Goal: Task Accomplishment & Management: Manage account settings

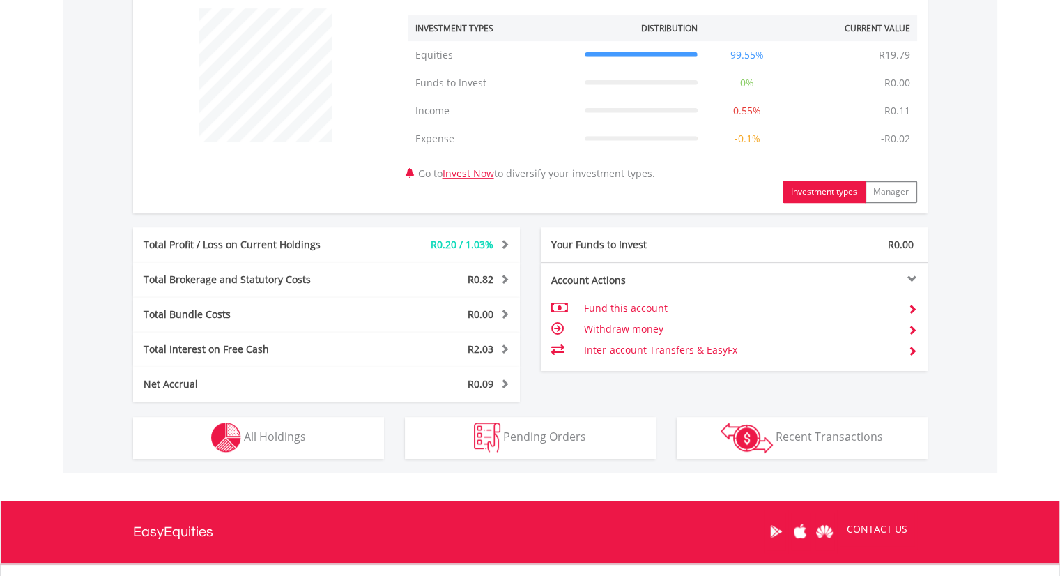
scroll to position [542, 0]
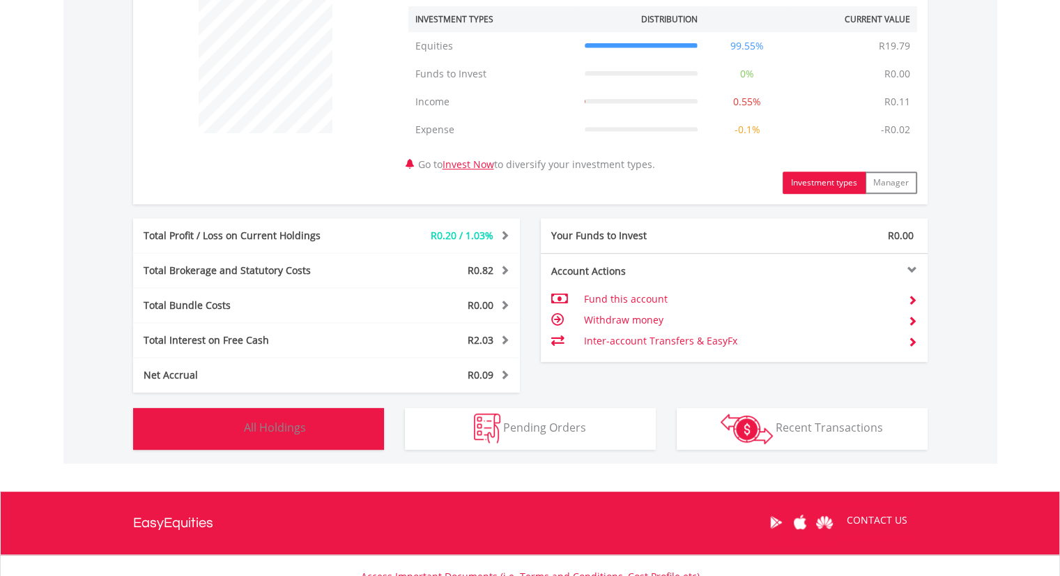
click at [284, 428] on span "All Holdings" at bounding box center [275, 427] width 62 height 15
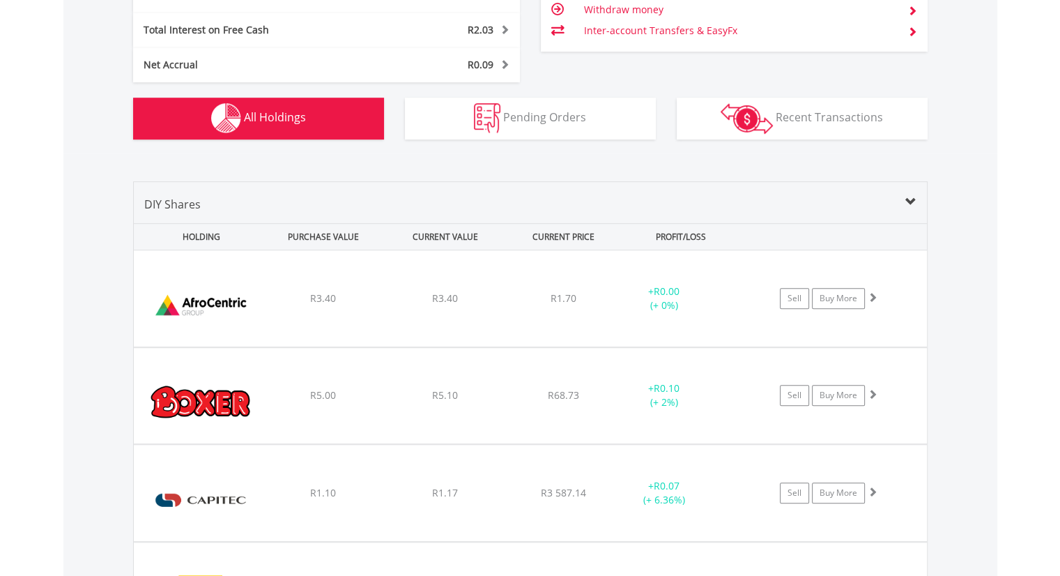
scroll to position [867, 0]
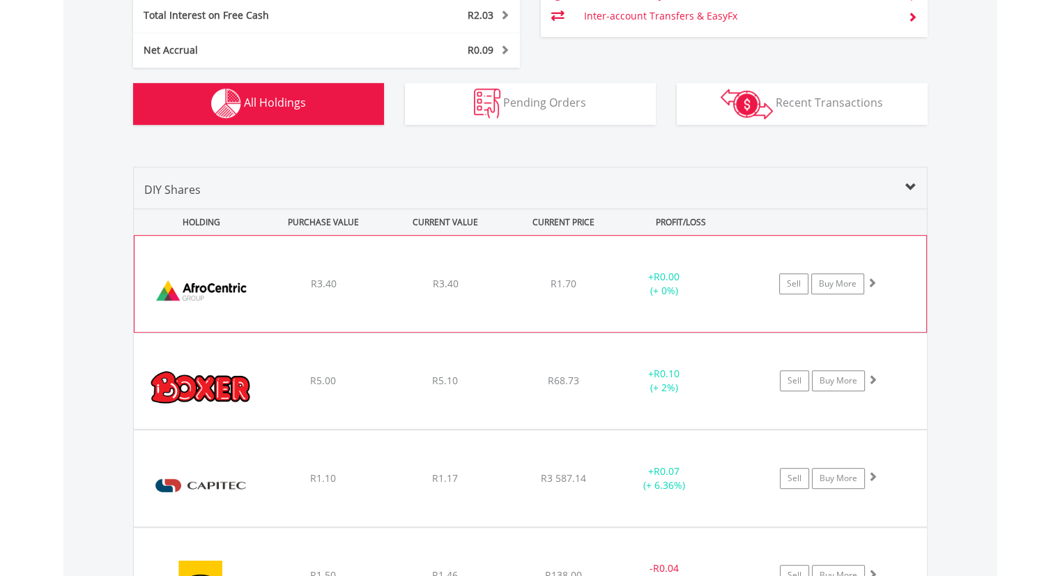
click at [731, 287] on div "+ R0.00 (+ 0%)" at bounding box center [680, 284] width 139 height 28
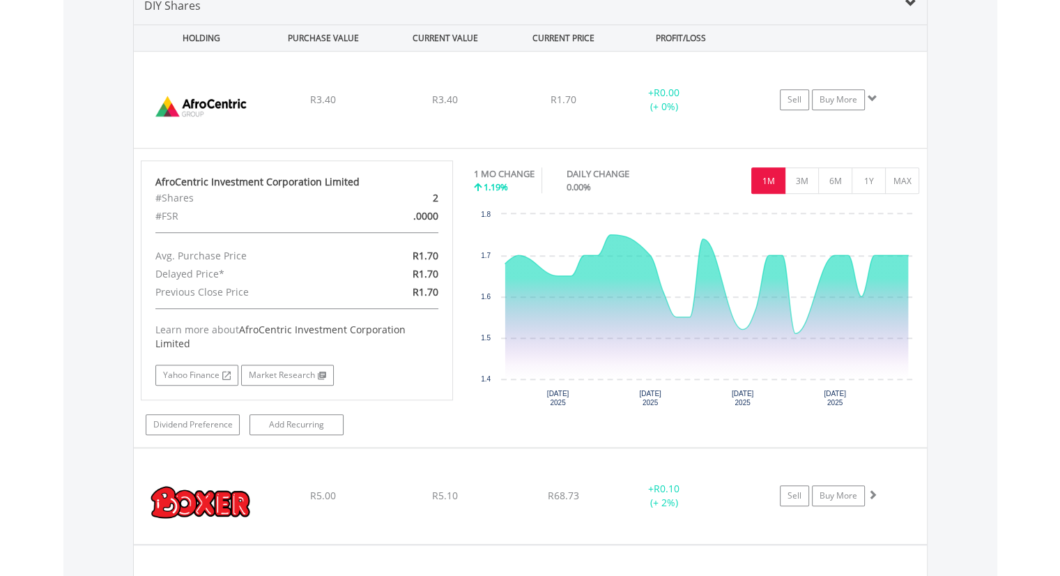
scroll to position [1060, 0]
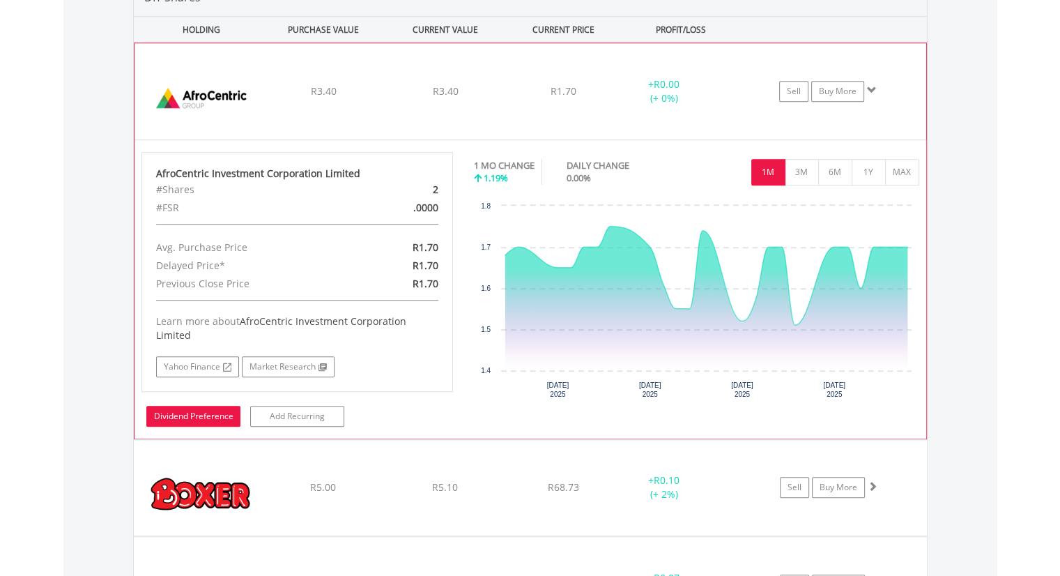
click at [213, 418] on link "Dividend Preference" at bounding box center [193, 416] width 94 height 21
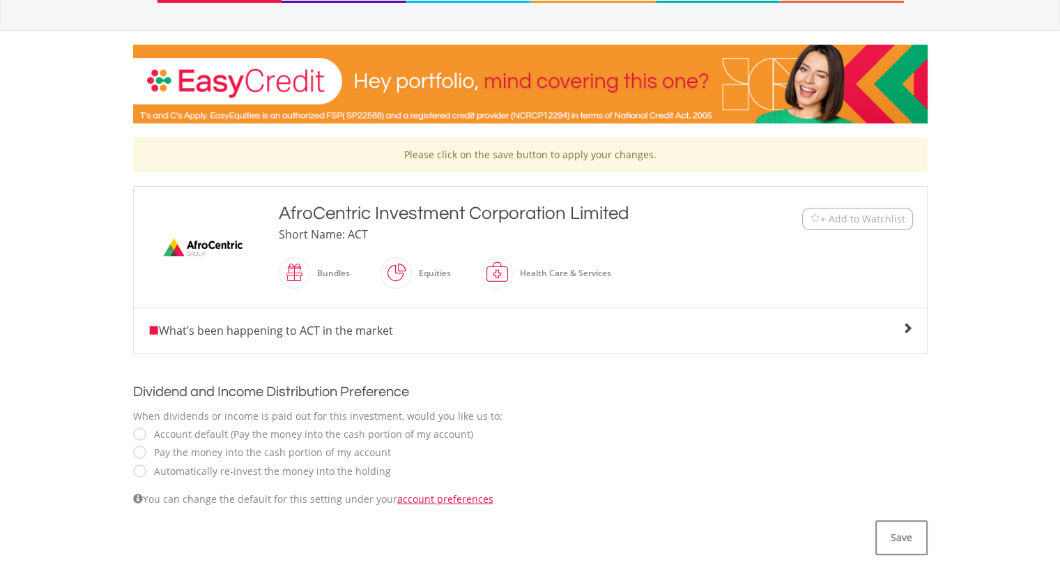
scroll to position [173, 0]
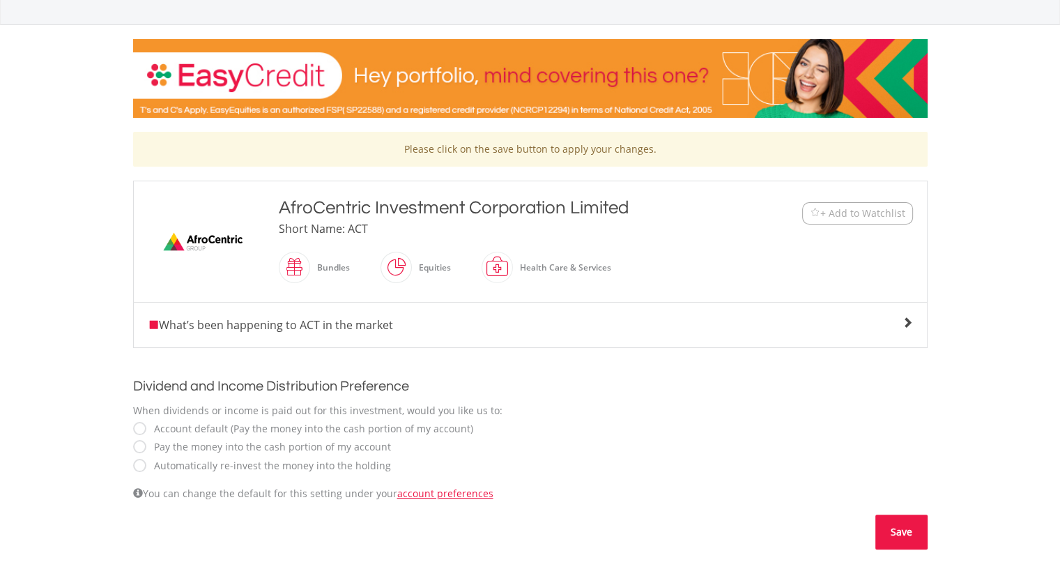
click at [899, 533] on button "Save" at bounding box center [902, 532] width 52 height 35
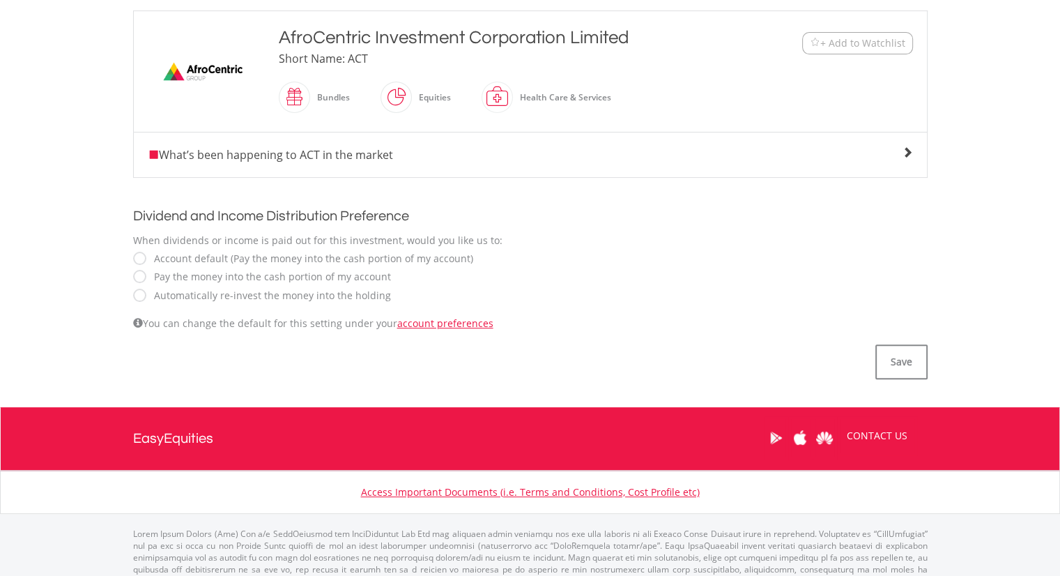
scroll to position [342, 0]
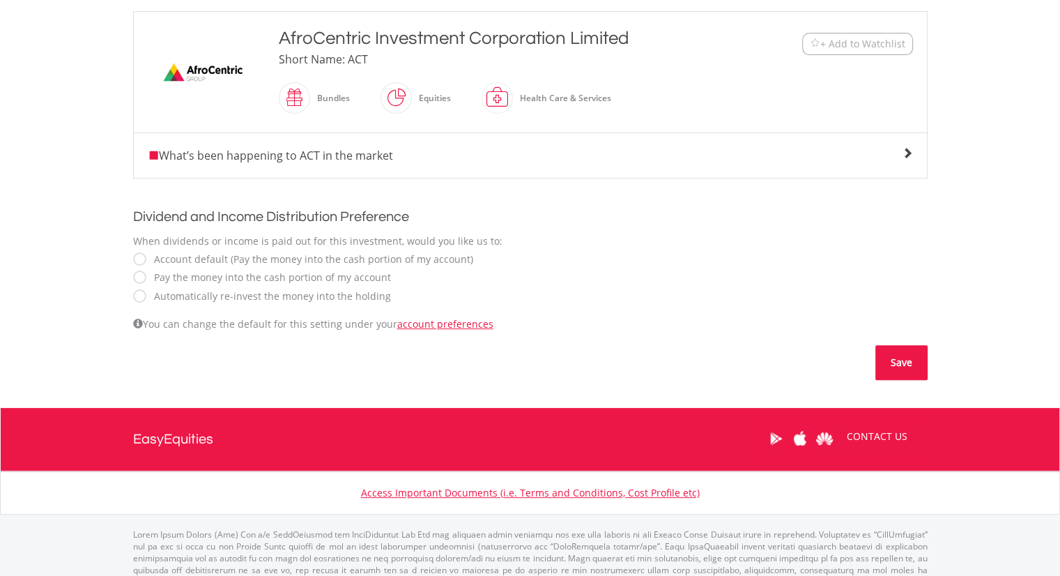
click at [887, 352] on button "Save" at bounding box center [902, 362] width 52 height 35
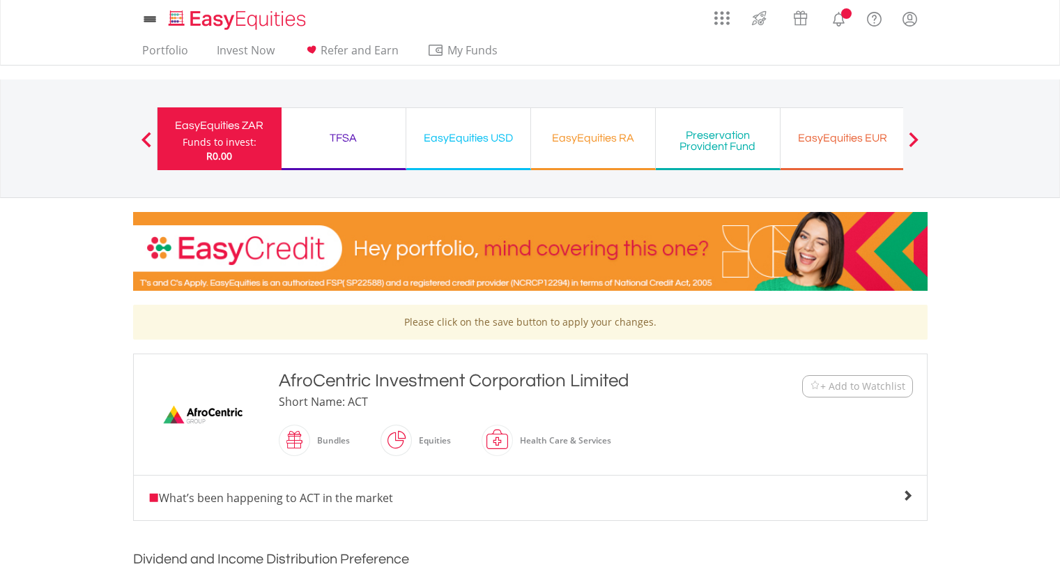
scroll to position [342, 0]
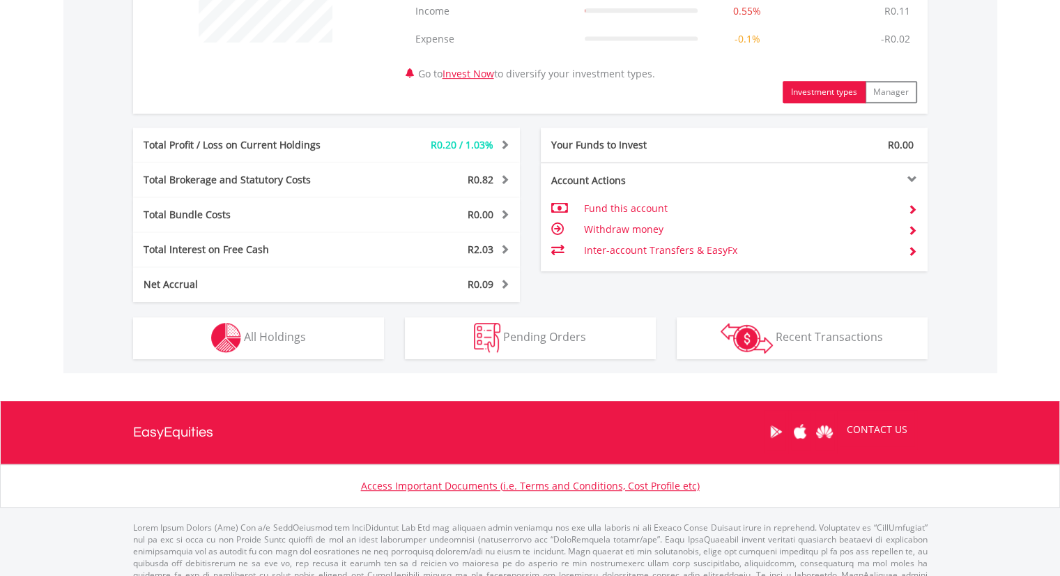
scroll to position [658, 0]
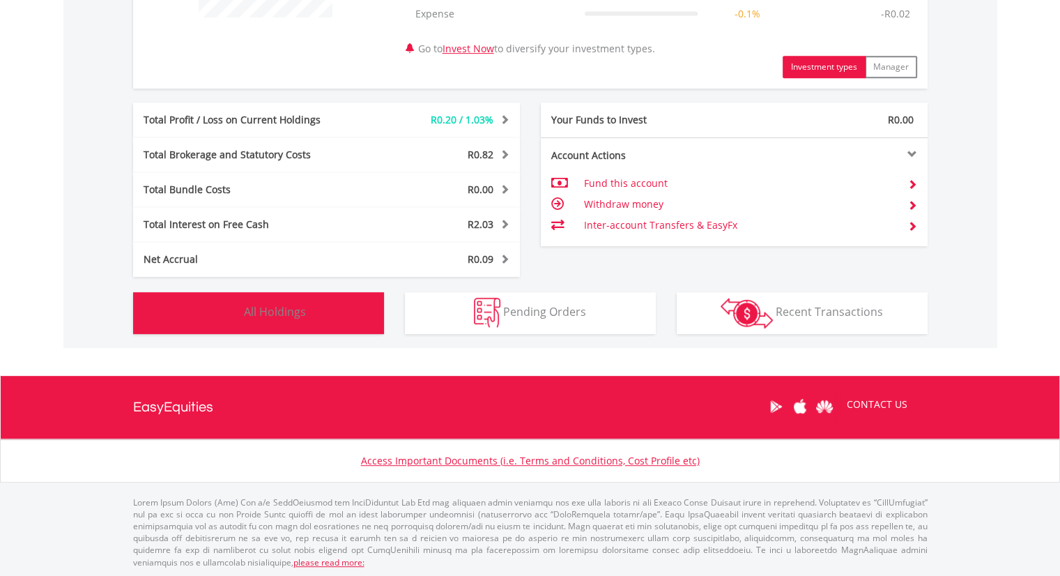
click at [282, 305] on span "All Holdings" at bounding box center [275, 311] width 62 height 15
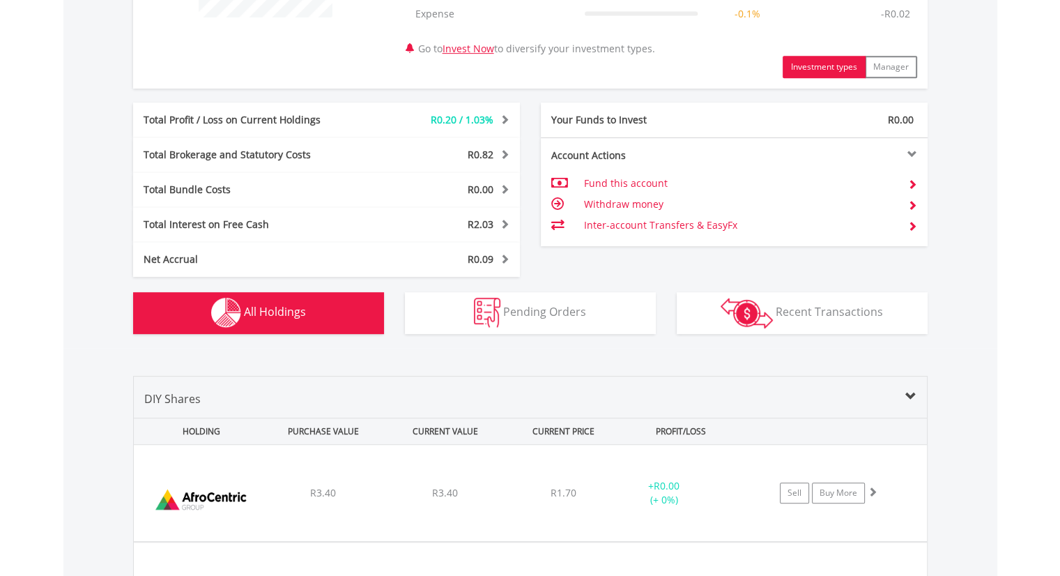
scroll to position [1033, 0]
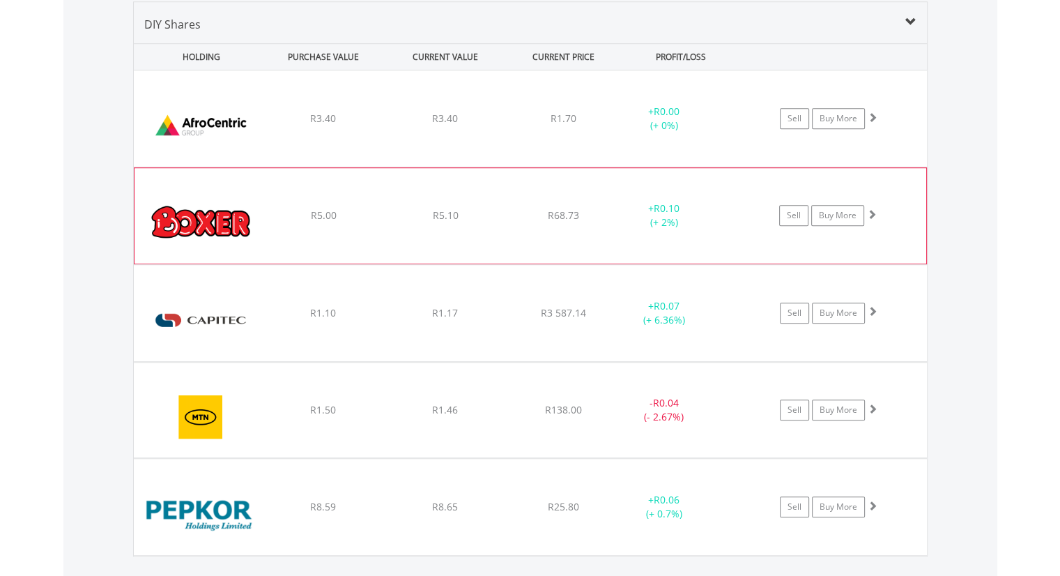
click at [230, 199] on img at bounding box center [202, 222] width 120 height 74
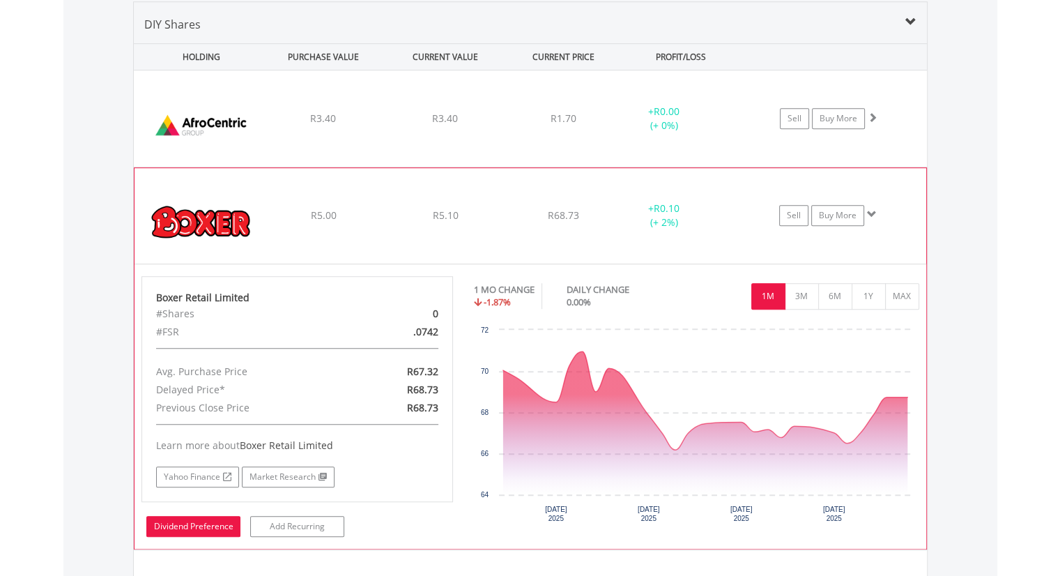
click at [213, 522] on link "Dividend Preference" at bounding box center [193, 526] width 94 height 21
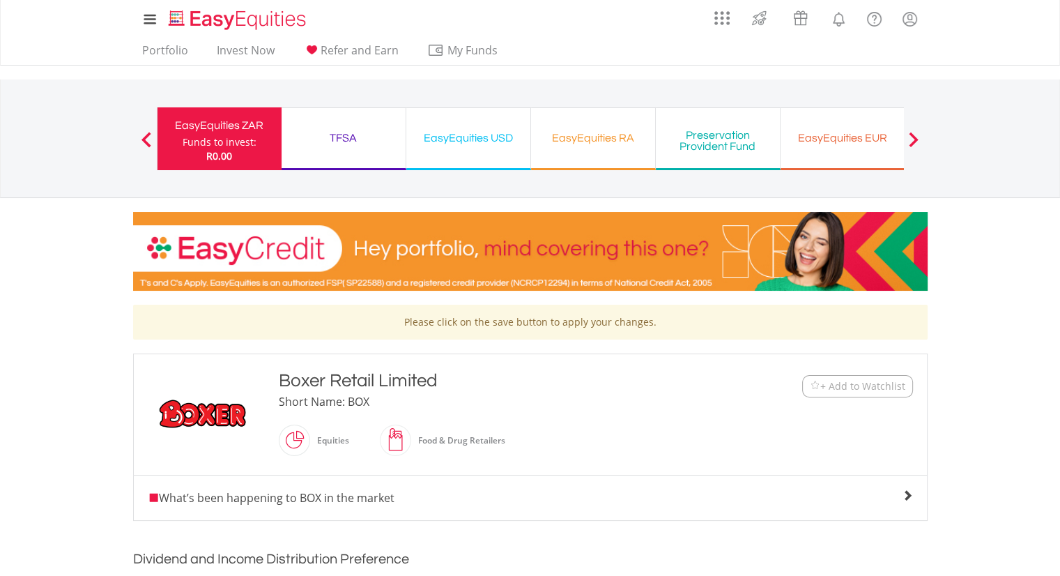
scroll to position [374, 0]
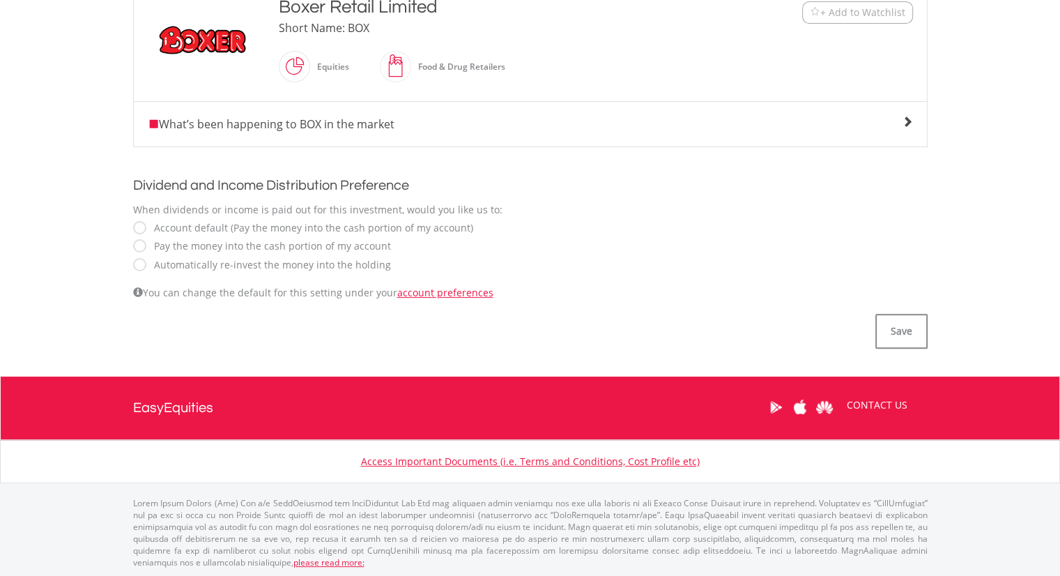
click at [147, 266] on label "Automatically re-invest the money into the holding" at bounding box center [269, 265] width 244 height 14
click at [903, 337] on button "Save" at bounding box center [902, 331] width 52 height 35
drag, startPoint x: 485, startPoint y: 221, endPoint x: 15, endPoint y: -15, distance: 525.7
click at [15, 0] on html "My Investments Invest Now New Listings Sell My Recurring Investments Pending Or…" at bounding box center [530, 107] width 1060 height 963
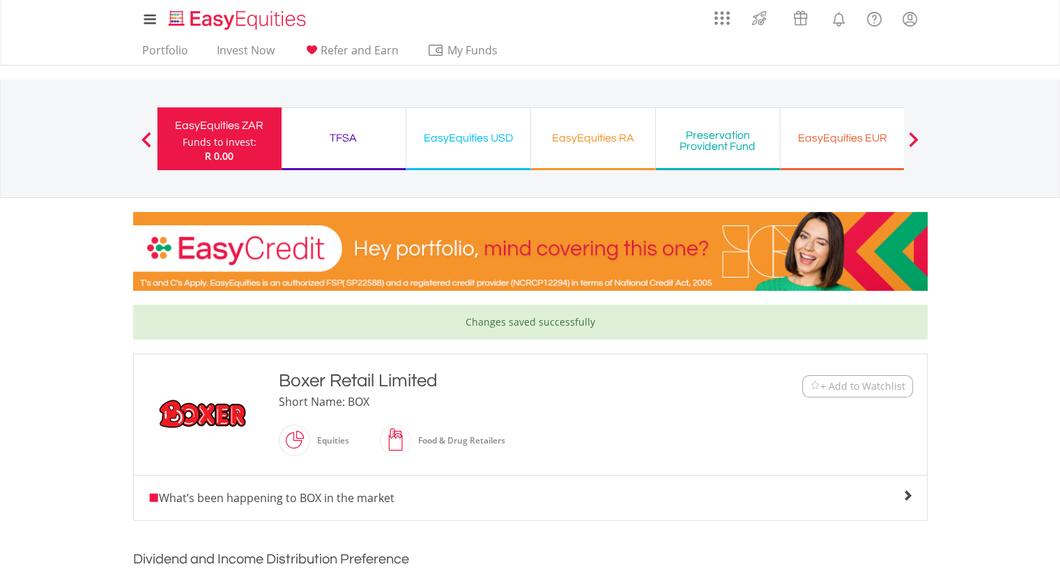
scroll to position [374, 0]
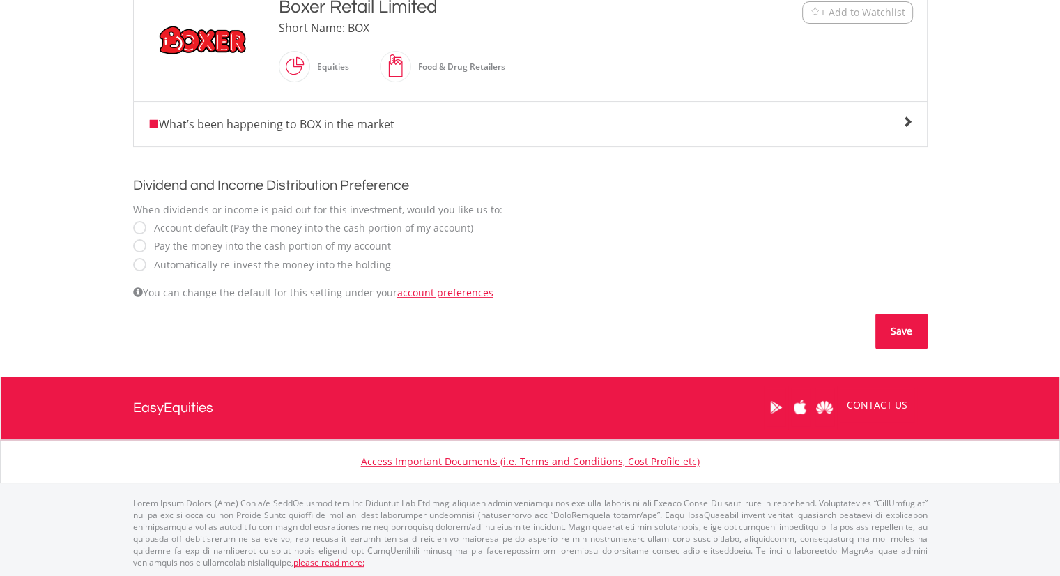
click at [891, 321] on button "Save" at bounding box center [902, 331] width 52 height 35
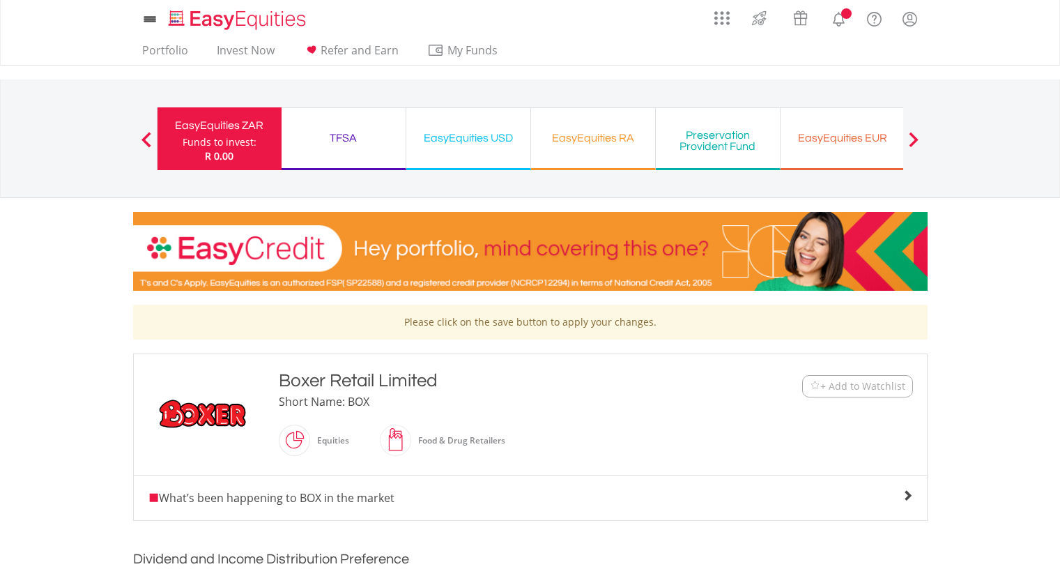
scroll to position [374, 0]
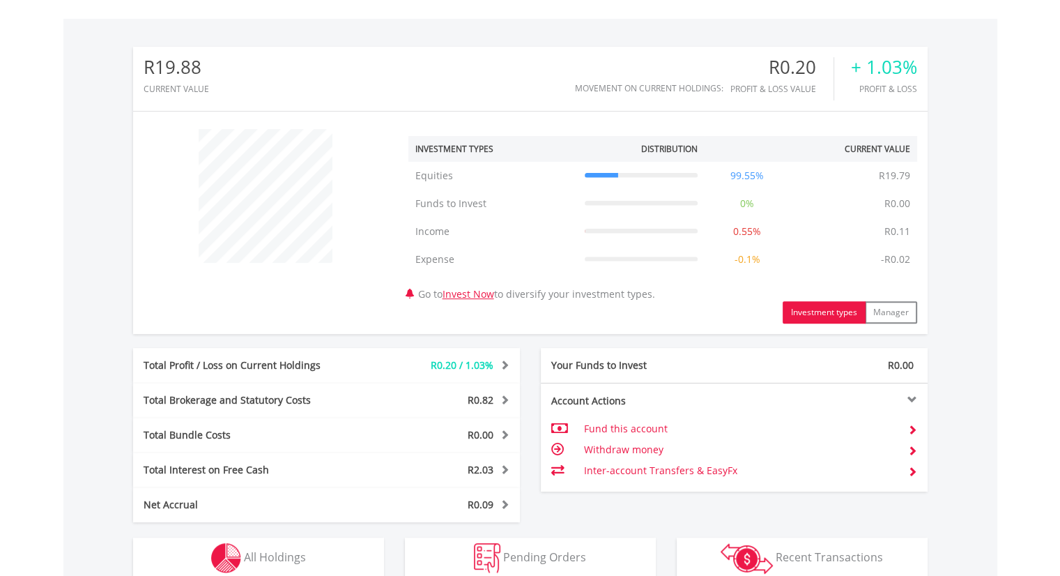
scroll to position [134, 265]
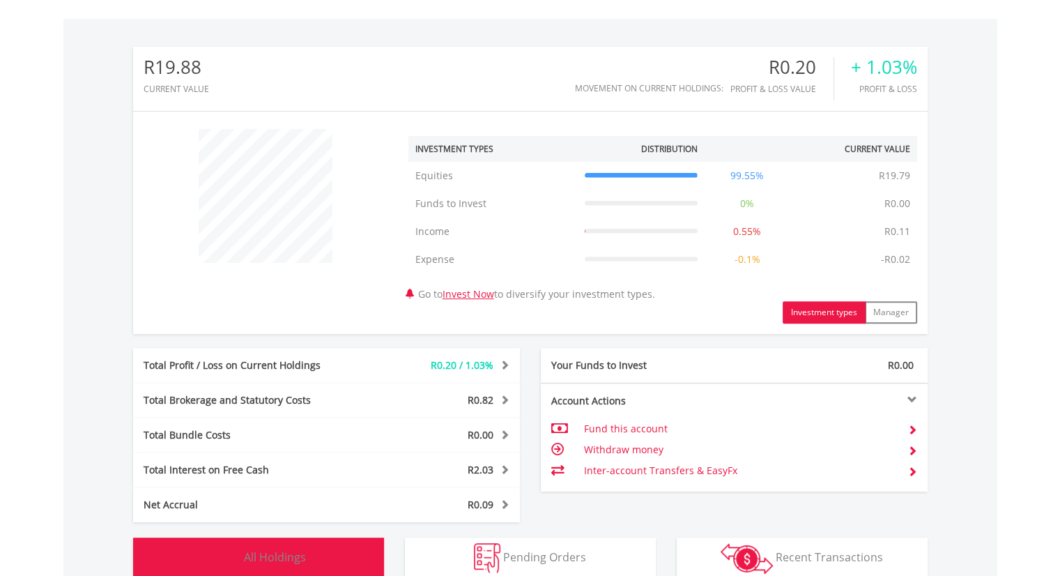
click at [286, 556] on span "All Holdings" at bounding box center [275, 556] width 62 height 15
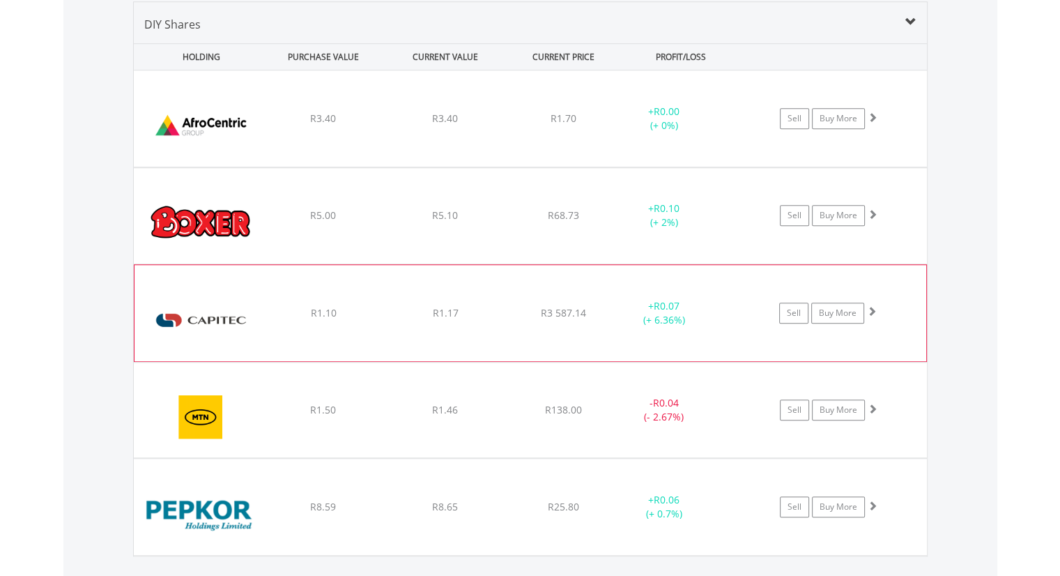
click at [402, 328] on div "﻿ Capitec Bank Holdings Limited R1.10 R1.17 R3 587.14 + R0.07 (+ 6.36%) Sell Bu…" at bounding box center [531, 313] width 792 height 96
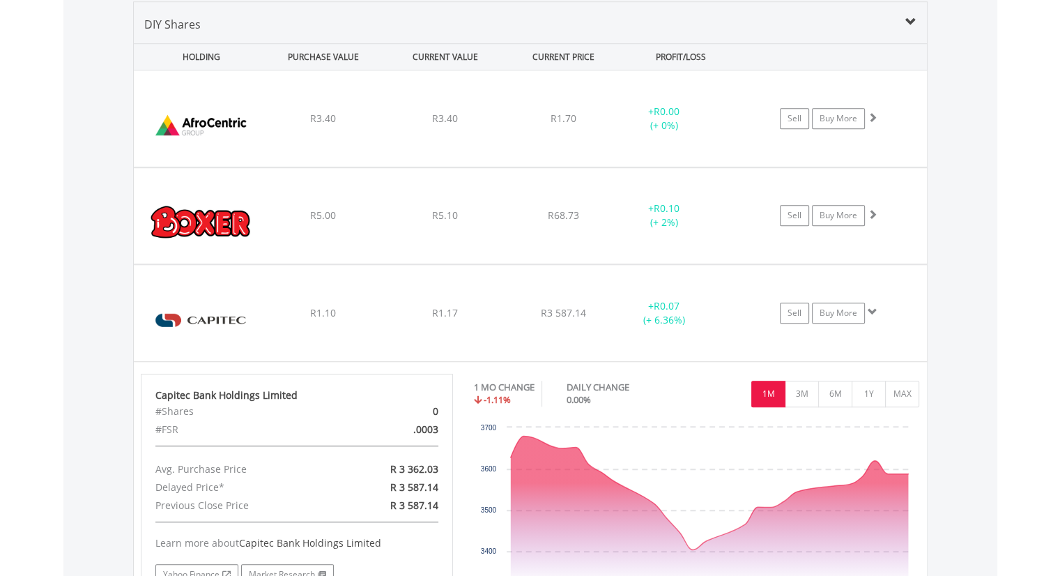
scroll to position [1537, 0]
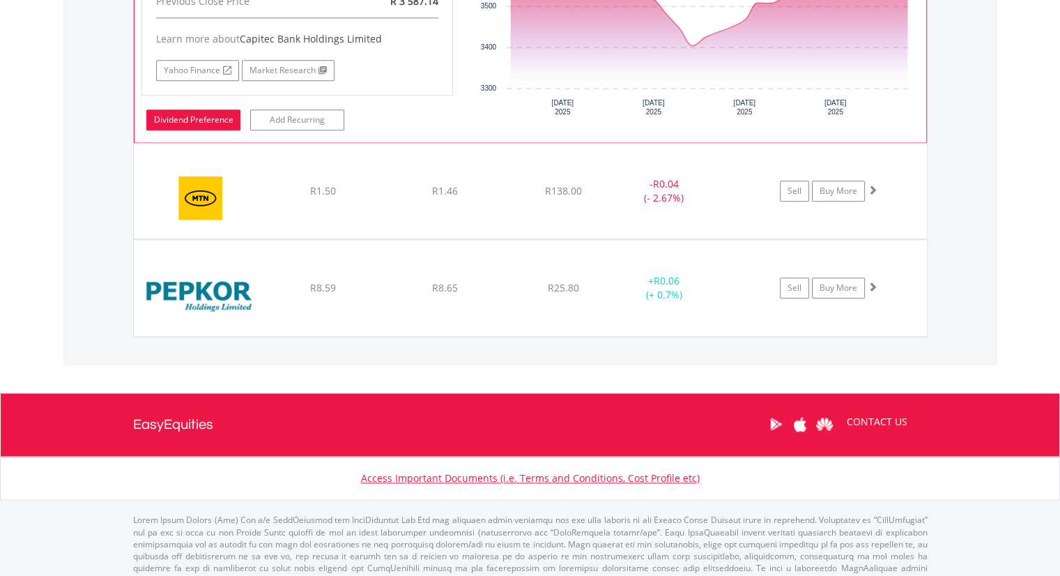
click at [191, 117] on link "Dividend Preference" at bounding box center [193, 119] width 94 height 21
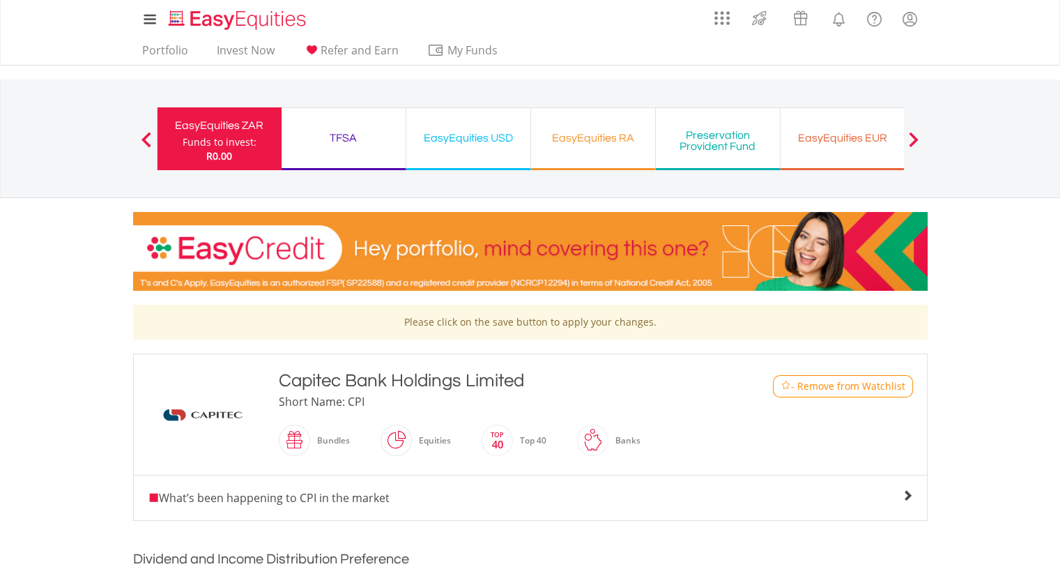
click at [1060, 448] on body "My Investments Invest Now New Listings Sell My Recurring Investments Pending Or…" at bounding box center [530, 481] width 1060 height 963
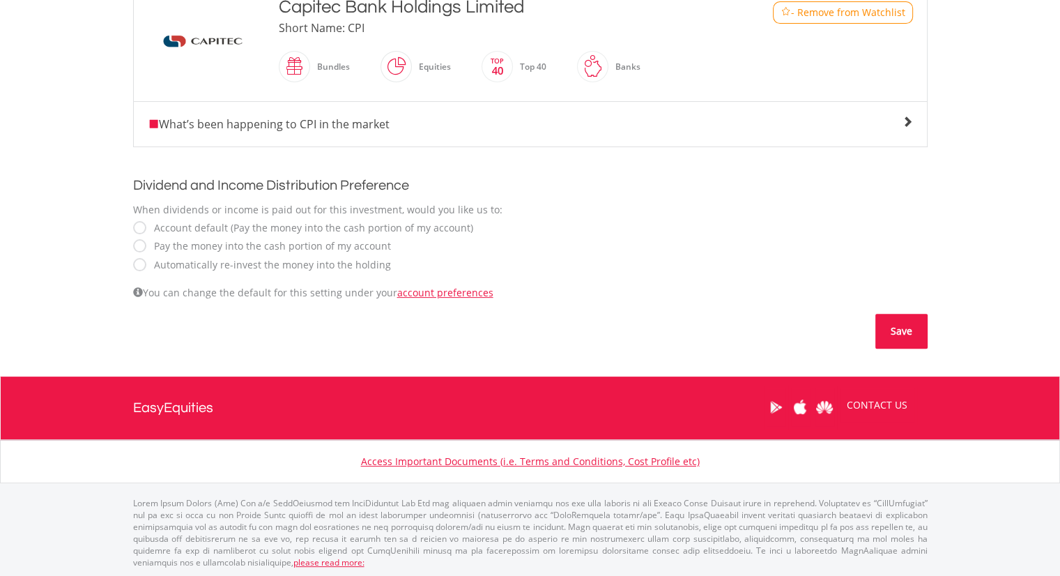
click at [887, 328] on button "Save" at bounding box center [902, 331] width 52 height 35
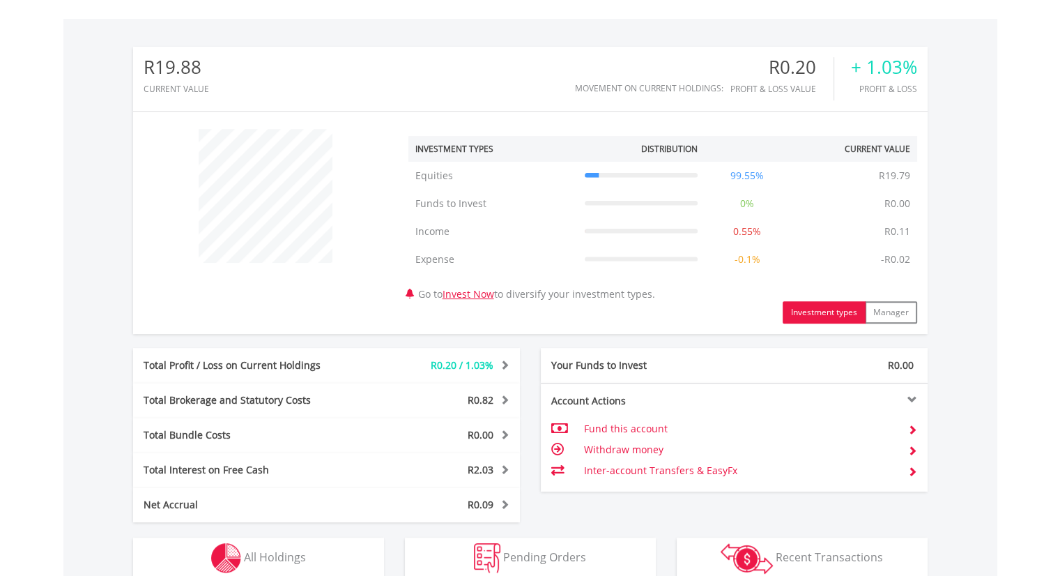
scroll to position [134, 265]
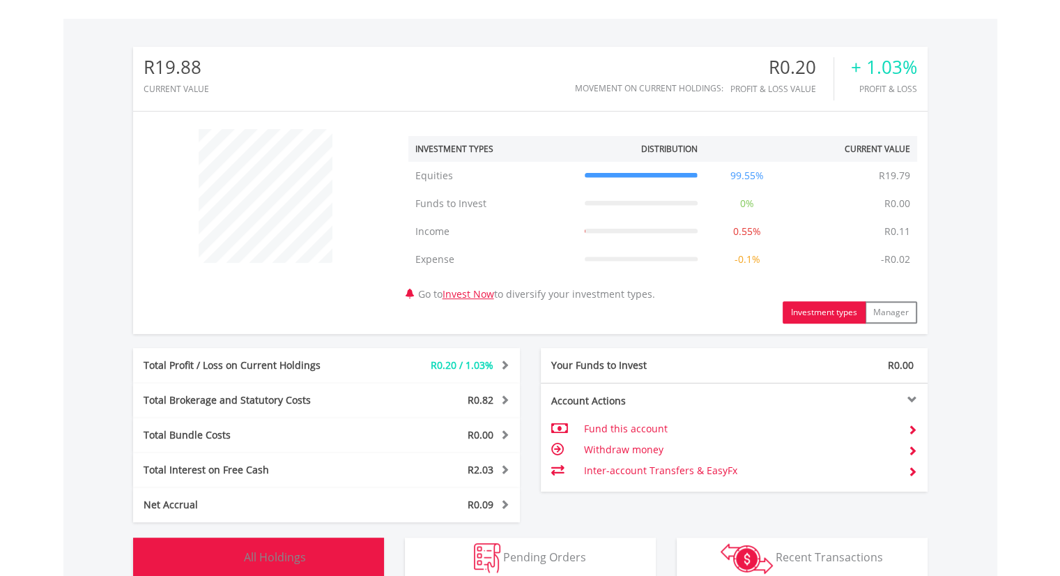
click at [329, 547] on button "Holdings All Holdings" at bounding box center [258, 559] width 251 height 42
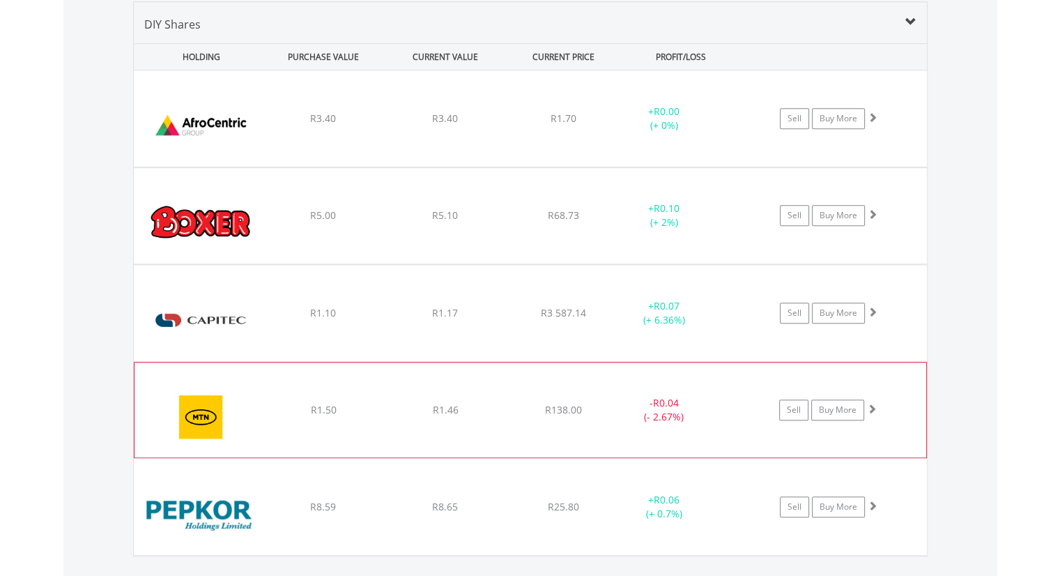
click at [302, 386] on div "﻿ MTN Group Limited R1.50 R1.46 R138.00 - R0.04 (- 2.67%) Sell Buy More" at bounding box center [531, 410] width 792 height 95
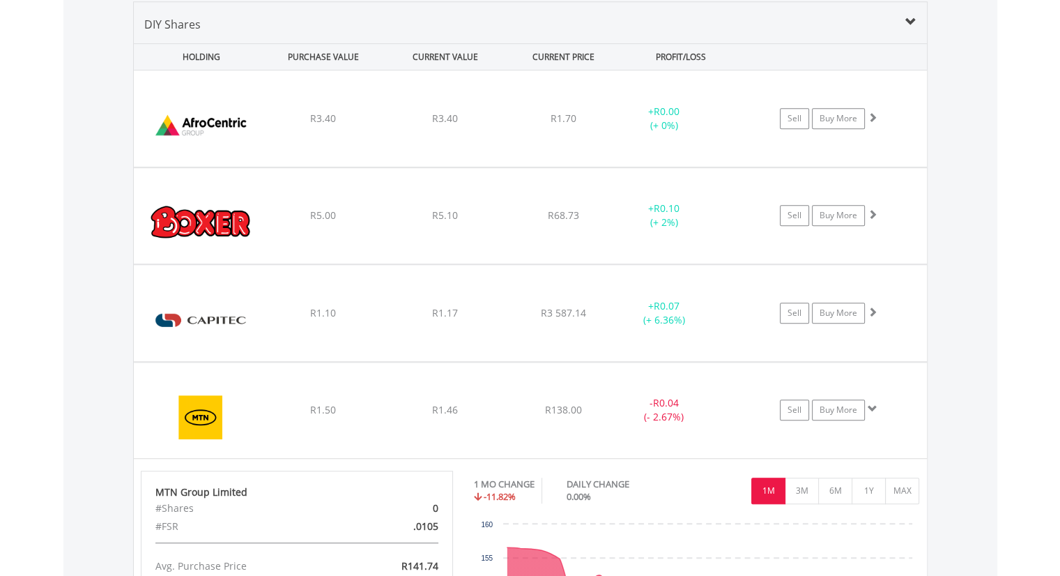
scroll to position [1537, 0]
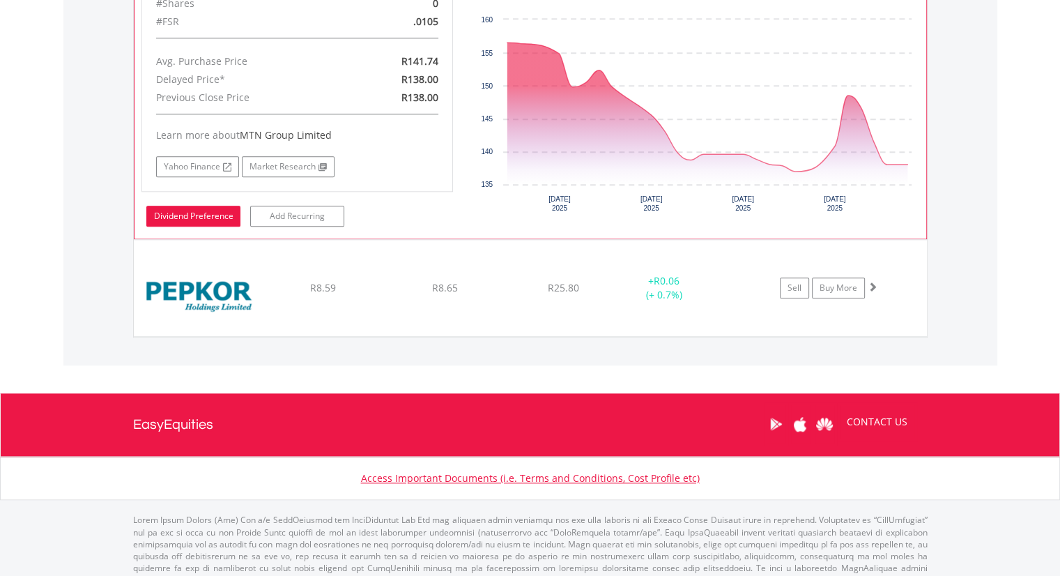
click at [188, 208] on link "Dividend Preference" at bounding box center [193, 216] width 94 height 21
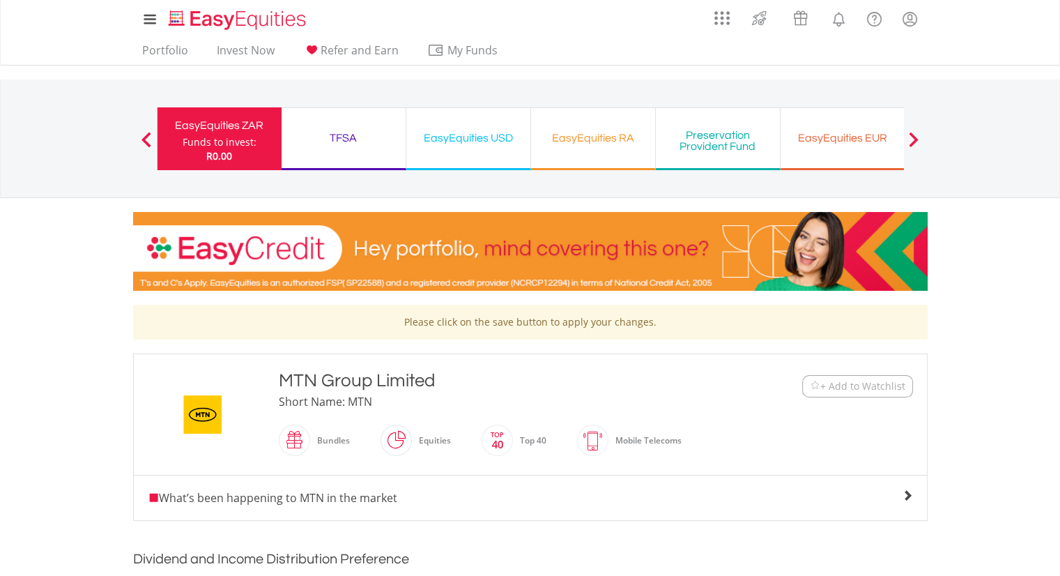
scroll to position [374, 0]
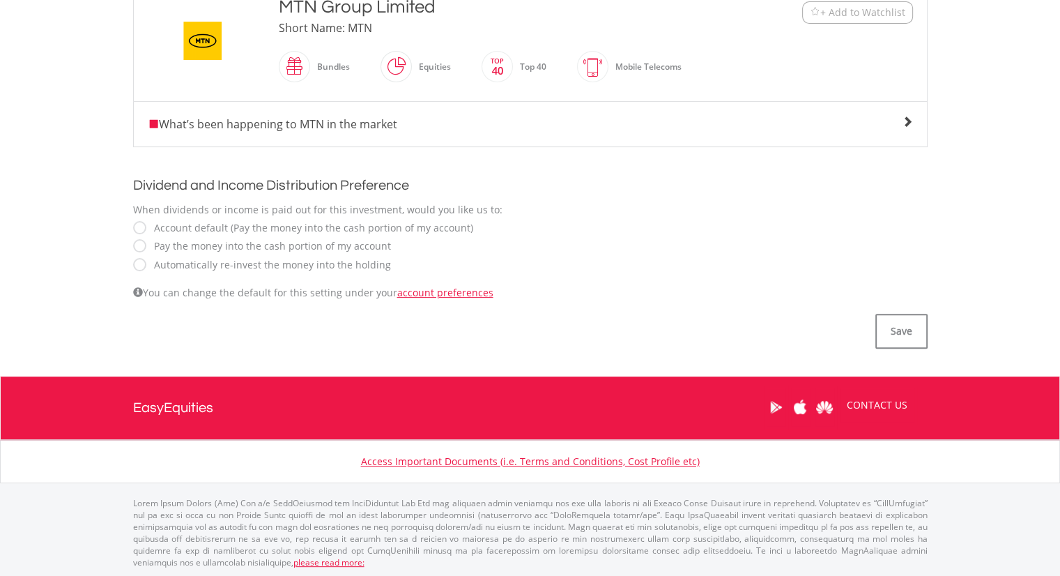
click at [171, 266] on label "Automatically re-invest the money into the holding" at bounding box center [269, 265] width 244 height 14
click at [883, 338] on button "Save" at bounding box center [902, 331] width 52 height 35
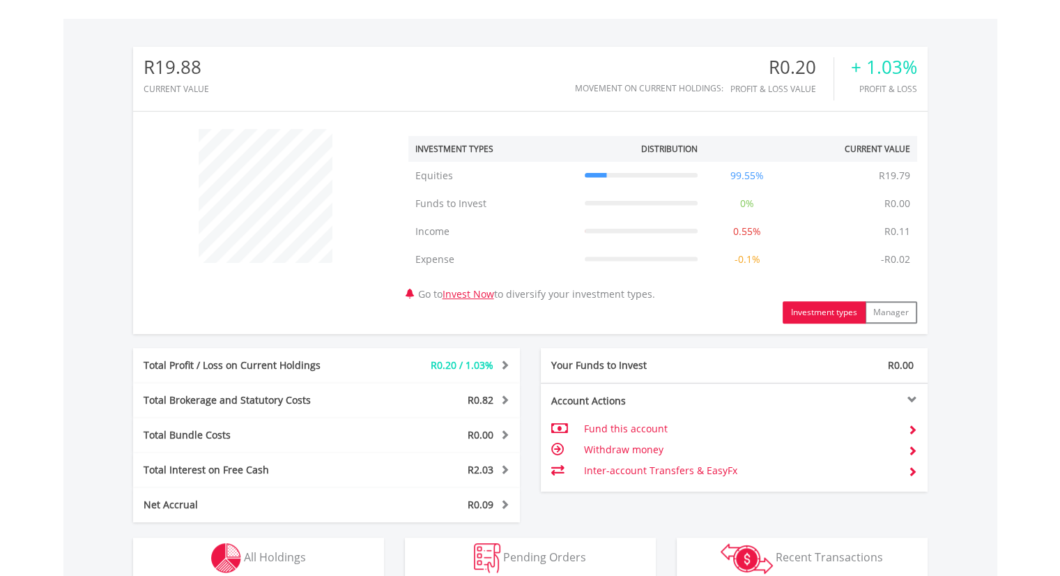
scroll to position [134, 265]
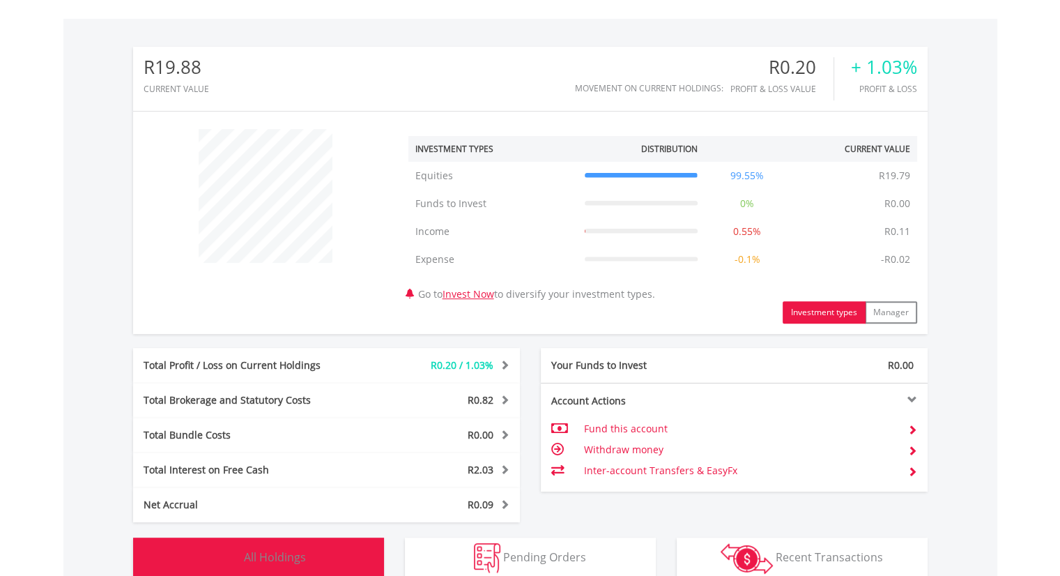
click at [267, 552] on span "All Holdings" at bounding box center [275, 556] width 62 height 15
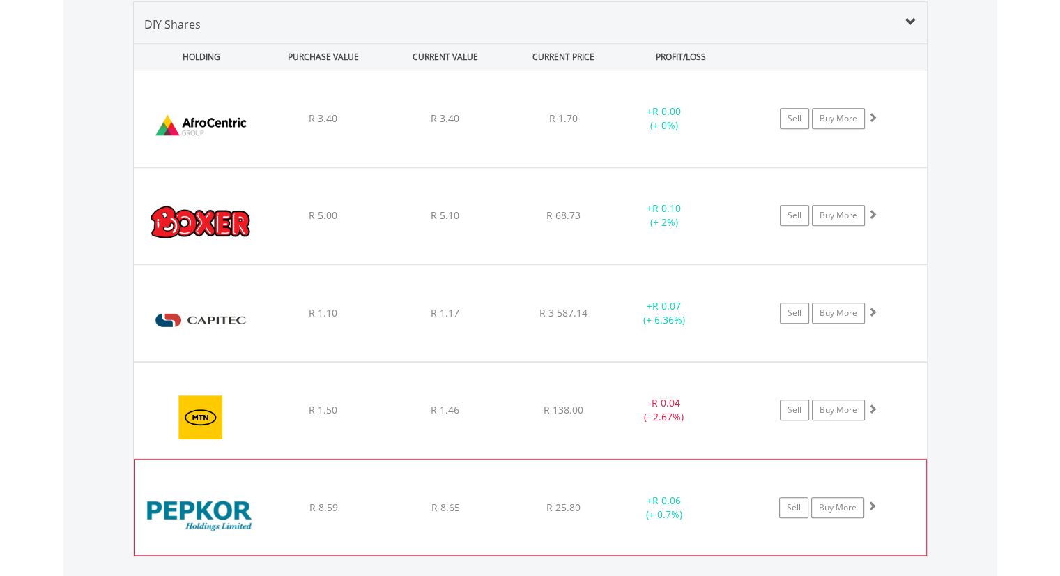
click at [432, 512] on div "﻿ Pepkor Holdings Limited R 8.59 R 8.65 R 25.80 + R 0.06 (+ 0.7%) Sell Buy More" at bounding box center [531, 507] width 792 height 96
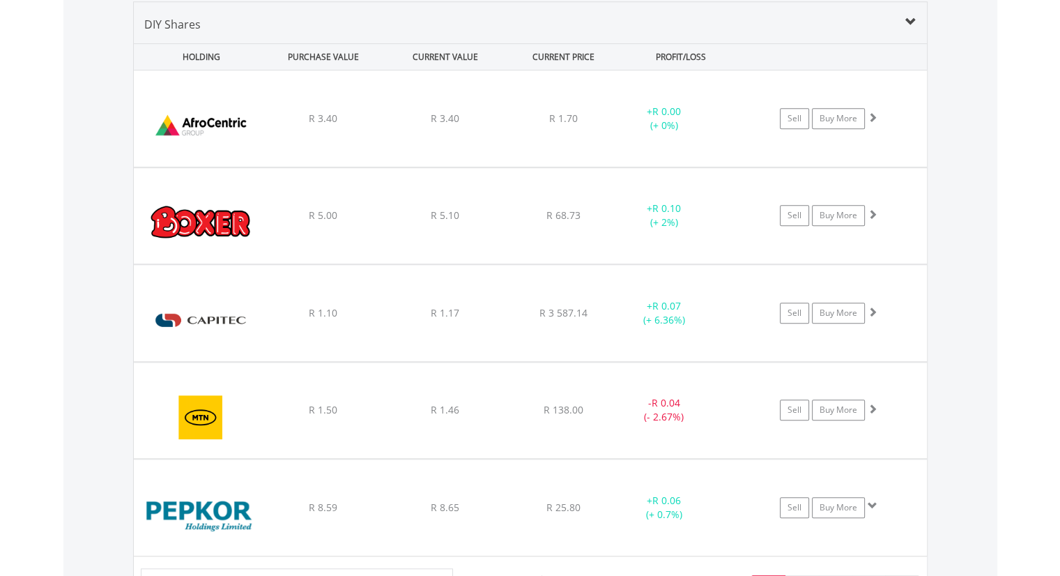
scroll to position [1537, 0]
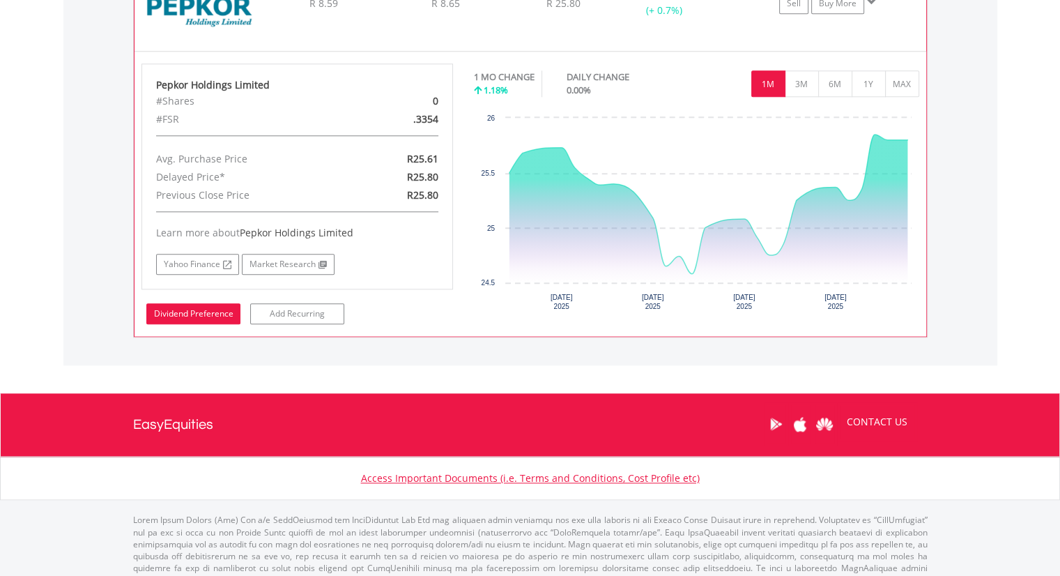
click at [153, 310] on link "Dividend Preference" at bounding box center [193, 313] width 94 height 21
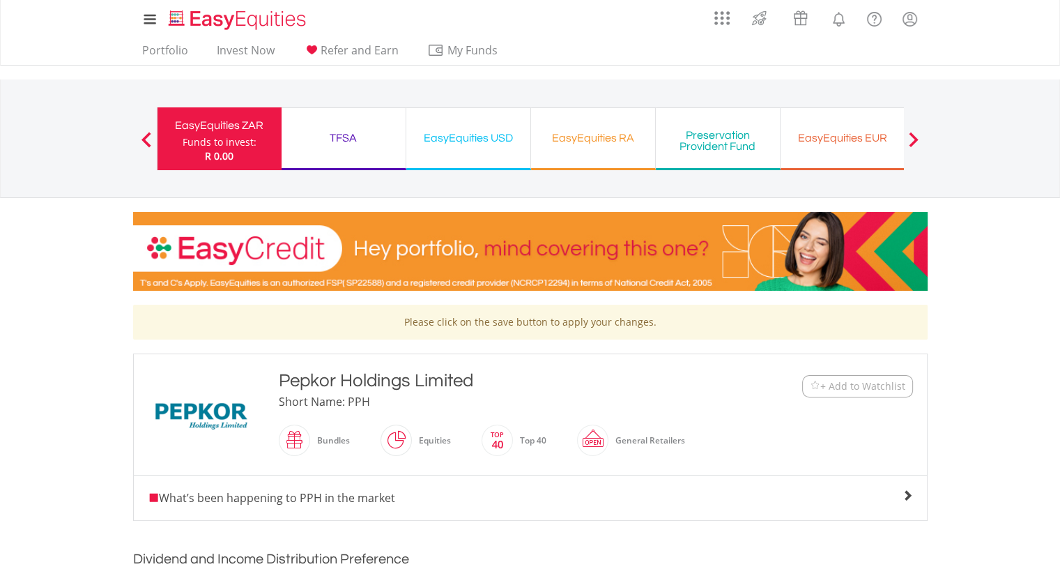
scroll to position [374, 0]
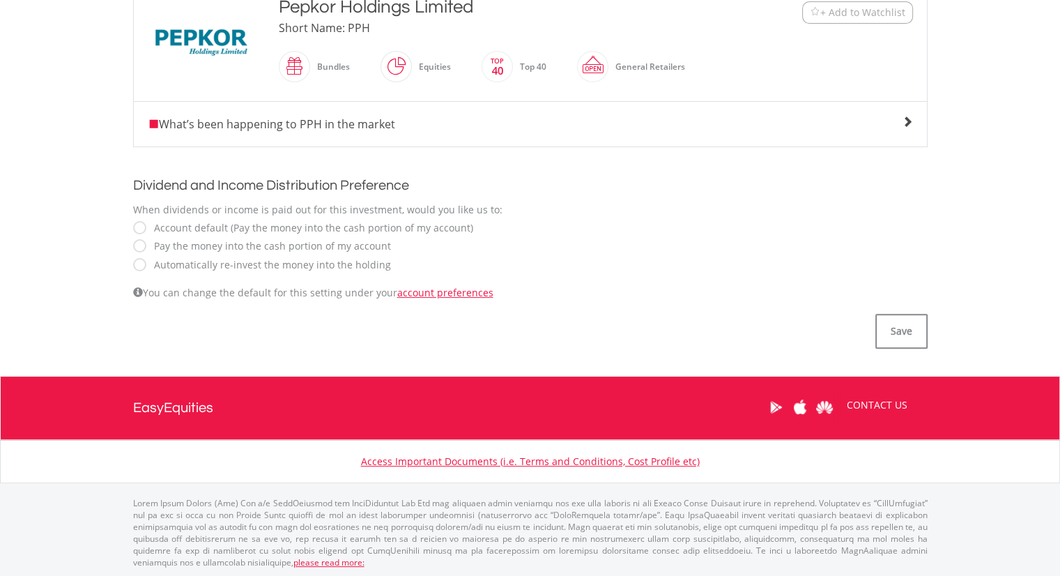
click at [172, 266] on label "Automatically re-invest the money into the holding" at bounding box center [269, 265] width 244 height 14
click at [895, 338] on button "Save" at bounding box center [902, 331] width 52 height 35
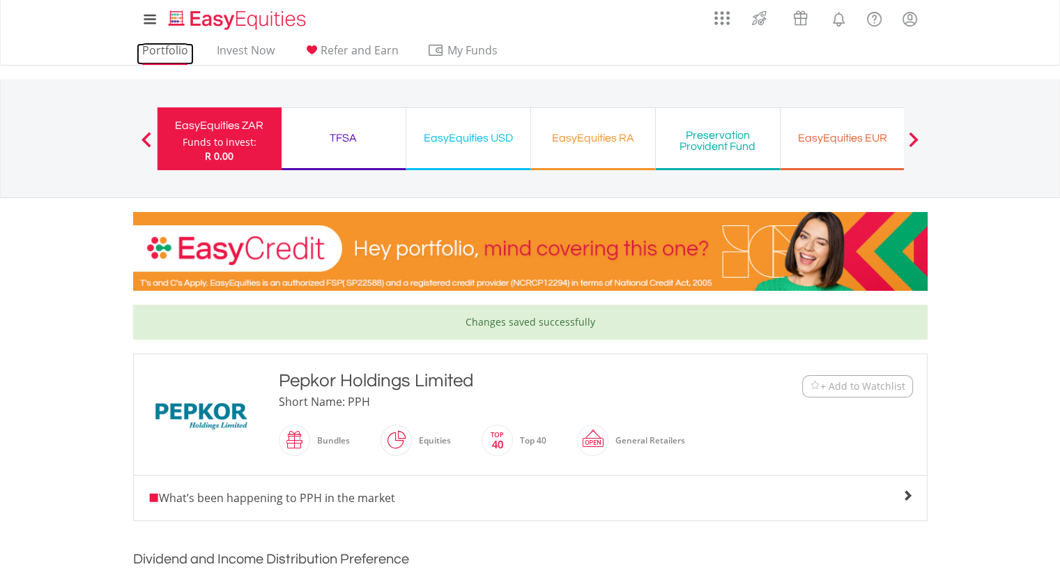
click at [167, 54] on link "Portfolio" at bounding box center [165, 54] width 57 height 22
